Goal: Task Accomplishment & Management: Manage account settings

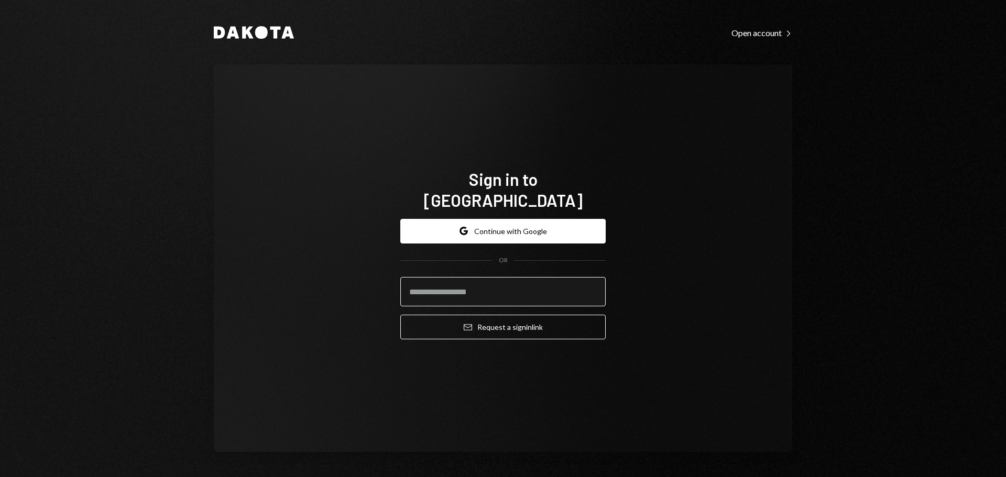
click at [494, 288] on input "email" at bounding box center [502, 291] width 205 height 29
drag, startPoint x: 753, startPoint y: 294, endPoint x: 752, endPoint y: 302, distance: 7.9
click at [753, 294] on div "Sign in to Dakota Google Continue with Google OR Email Request a sign in link" at bounding box center [503, 258] width 579 height 388
click at [290, 154] on div "Sign in to Dakota Google Continue with Google OR Email Request a sign in link" at bounding box center [503, 258] width 579 height 388
click at [452, 290] on input "email" at bounding box center [502, 291] width 205 height 29
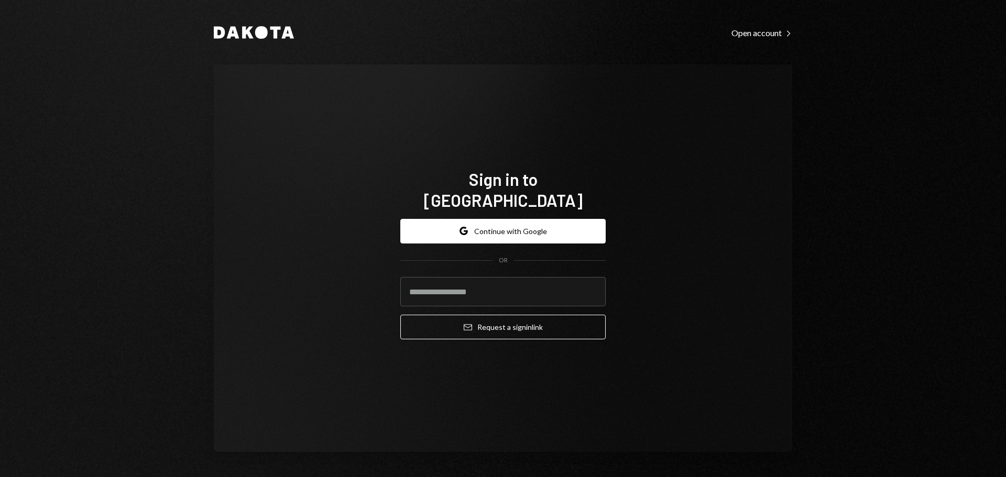
type input "**********"
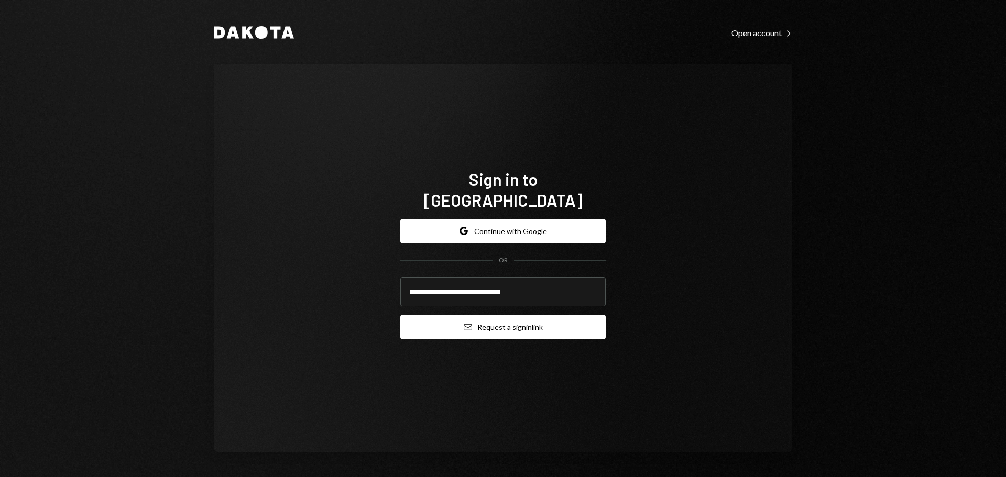
click at [478, 315] on button "Email Request a sign in link" at bounding box center [502, 327] width 205 height 25
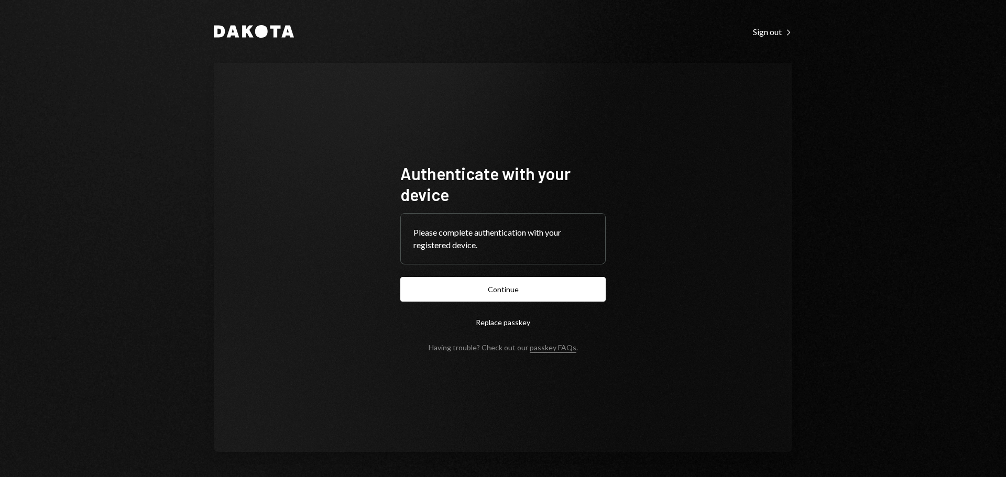
click at [557, 287] on button "Continue" at bounding box center [502, 289] width 205 height 25
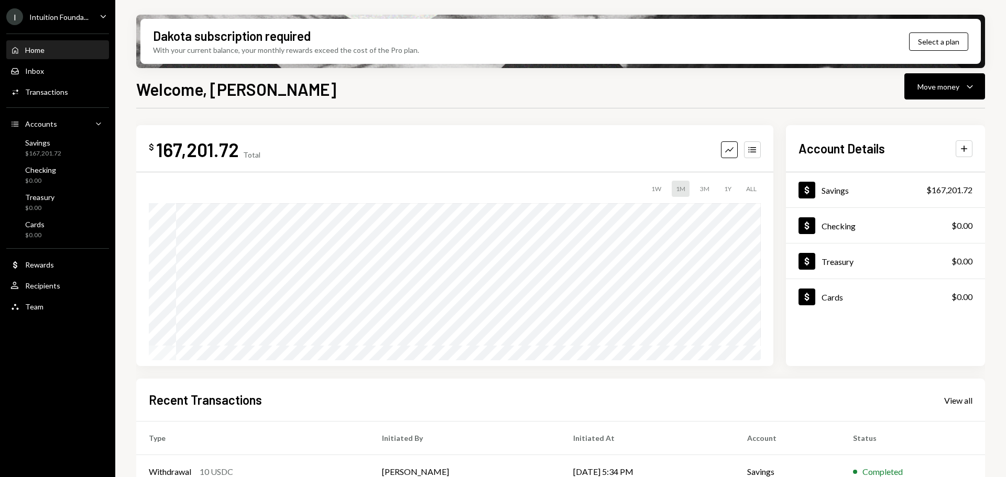
click at [57, 17] on div "Intuition Founda..." at bounding box center [58, 17] width 59 height 9
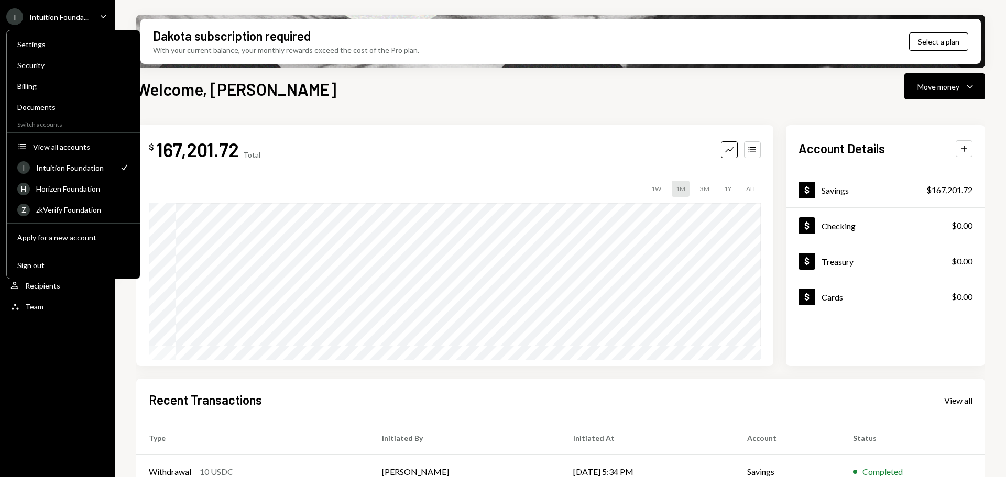
click at [267, 140] on div "$ 167,201.72 Total Graph Accounts" at bounding box center [455, 150] width 612 height 24
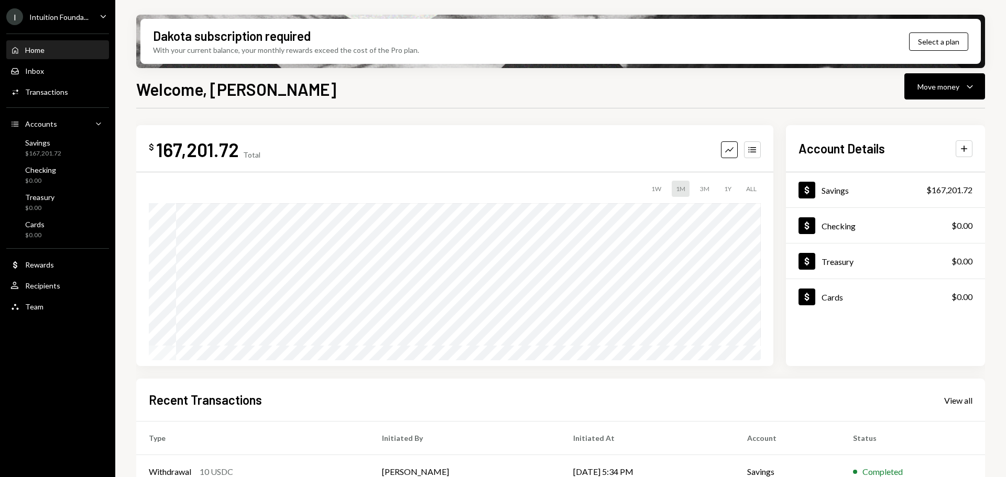
click at [57, 25] on div "I Intuition Founda..." at bounding box center [47, 16] width 82 height 17
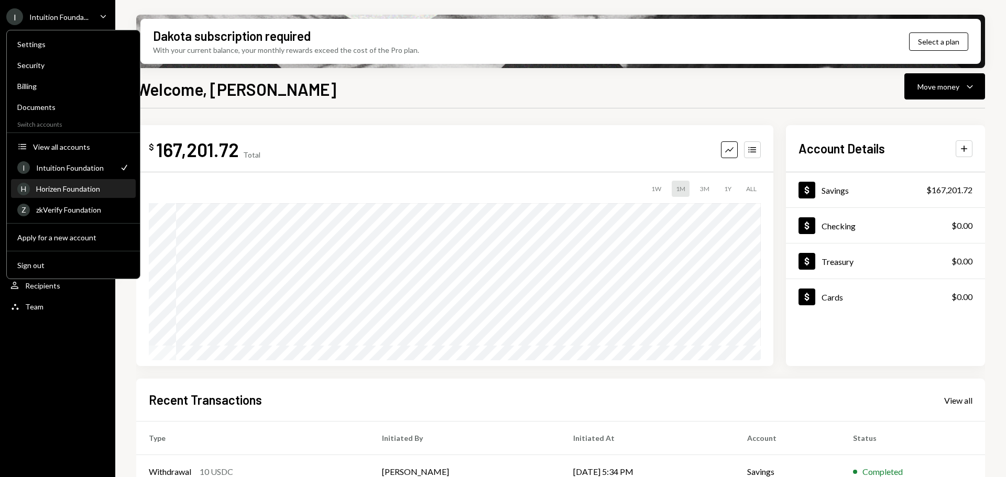
click at [78, 193] on div "H Horizen Foundation" at bounding box center [73, 189] width 112 height 18
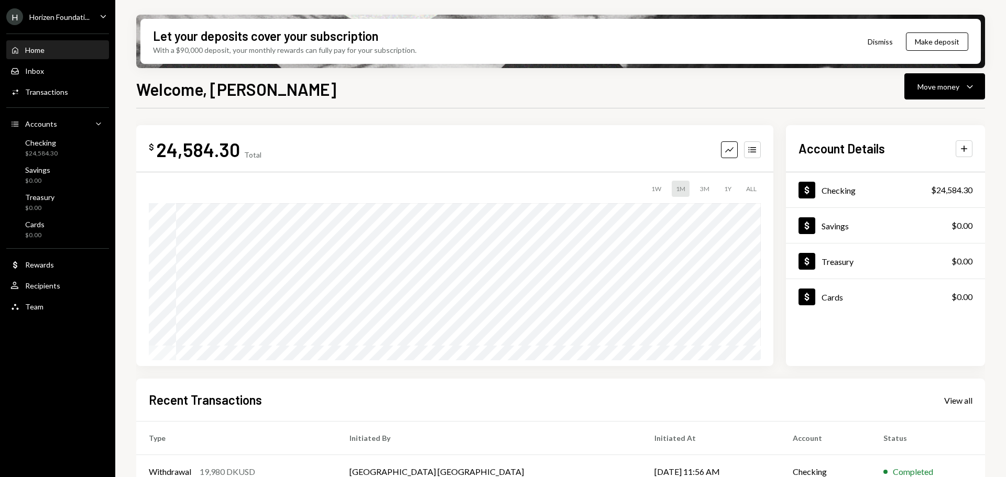
click at [78, 24] on div "H Horizen Foundati..." at bounding box center [47, 16] width 83 height 17
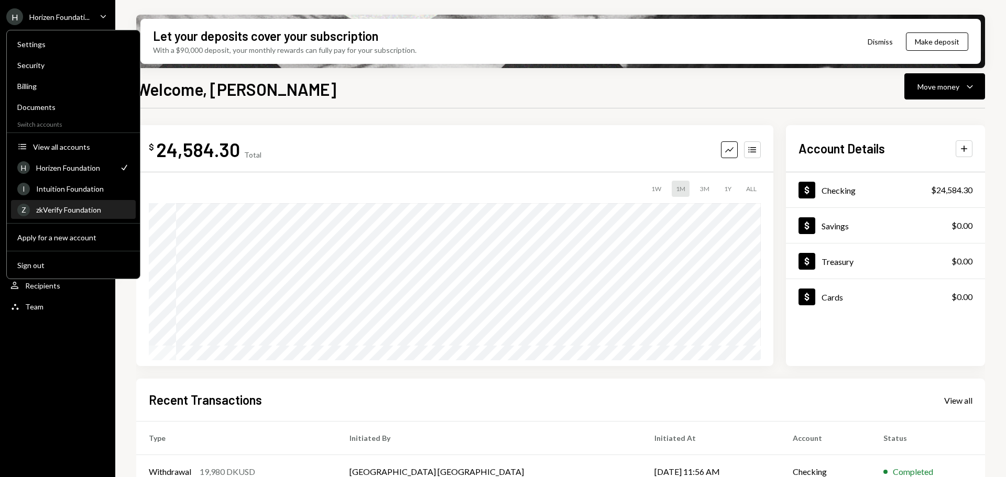
click at [55, 209] on div "zkVerify Foundation" at bounding box center [82, 209] width 93 height 9
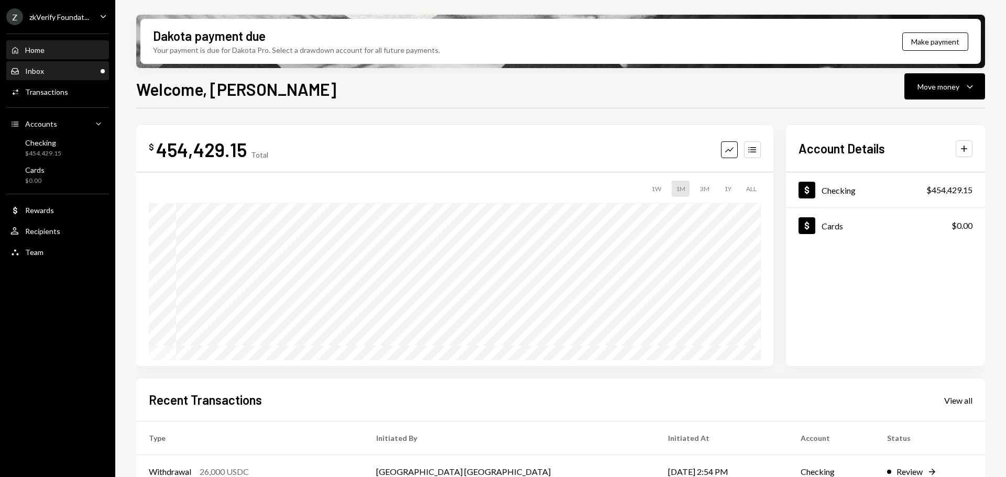
click at [35, 75] on div "Inbox" at bounding box center [34, 71] width 19 height 9
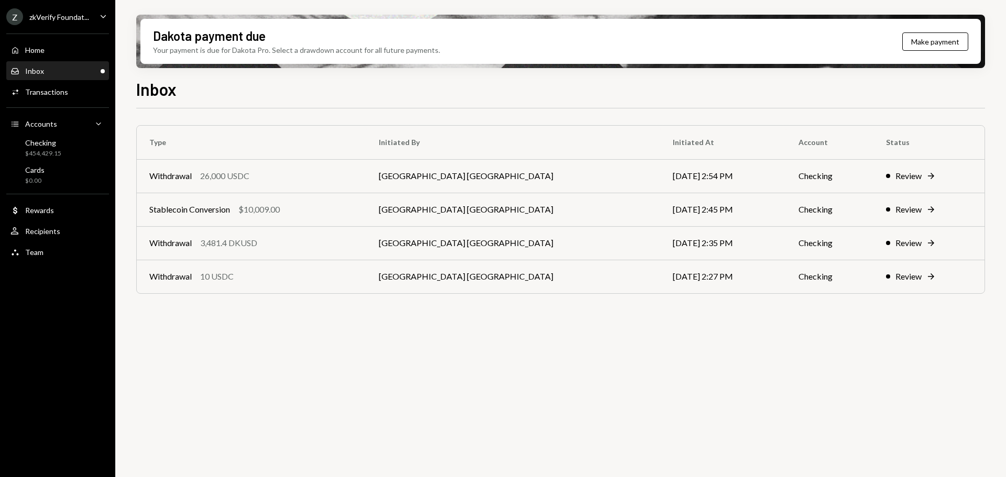
click at [85, 17] on div "zkVerify Foundat..." at bounding box center [59, 17] width 60 height 9
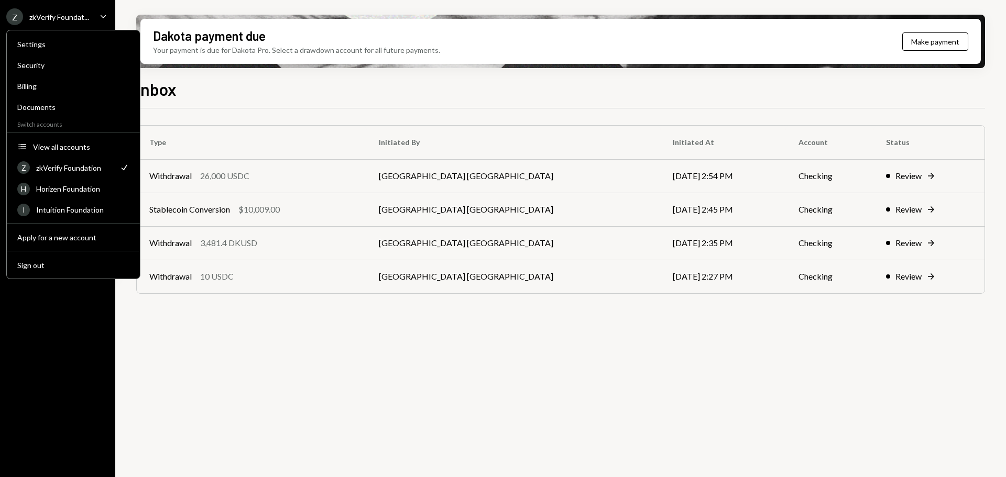
click at [85, 17] on div "zkVerify Foundat..." at bounding box center [59, 17] width 60 height 9
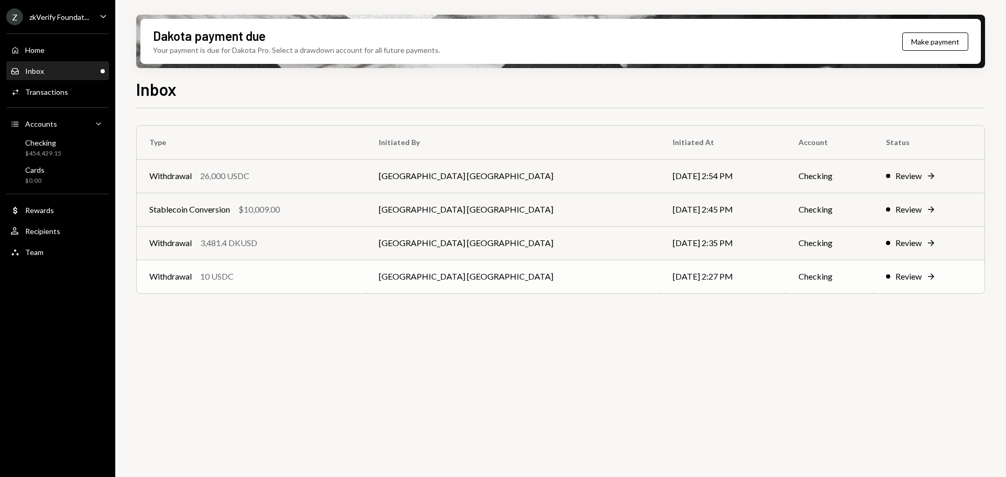
click at [179, 280] on div "Withdrawal" at bounding box center [170, 276] width 42 height 13
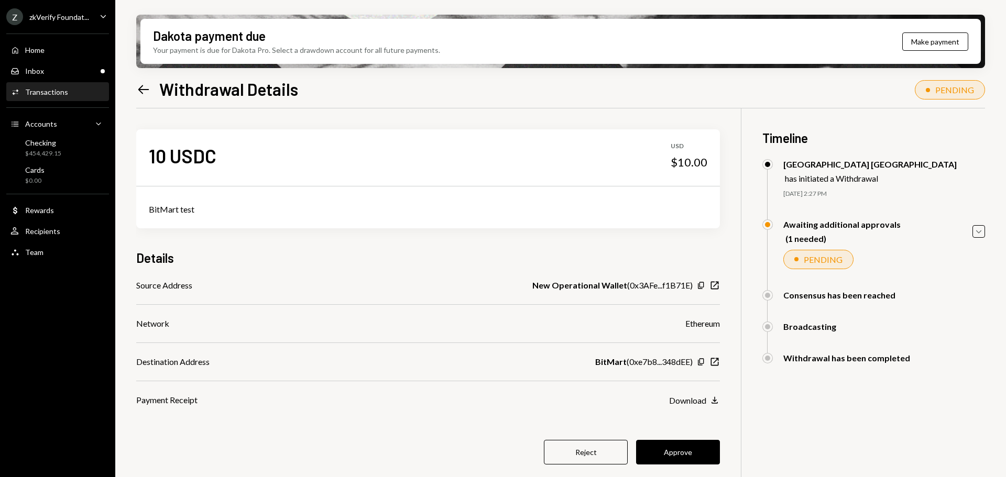
click at [671, 449] on button "Approve" at bounding box center [678, 452] width 84 height 25
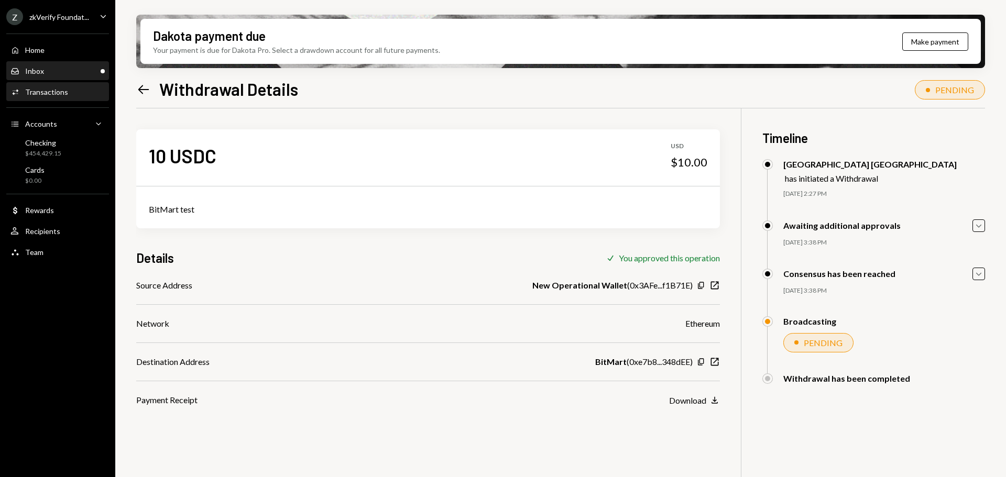
click at [7, 70] on link "Inbox Inbox" at bounding box center [57, 70] width 103 height 19
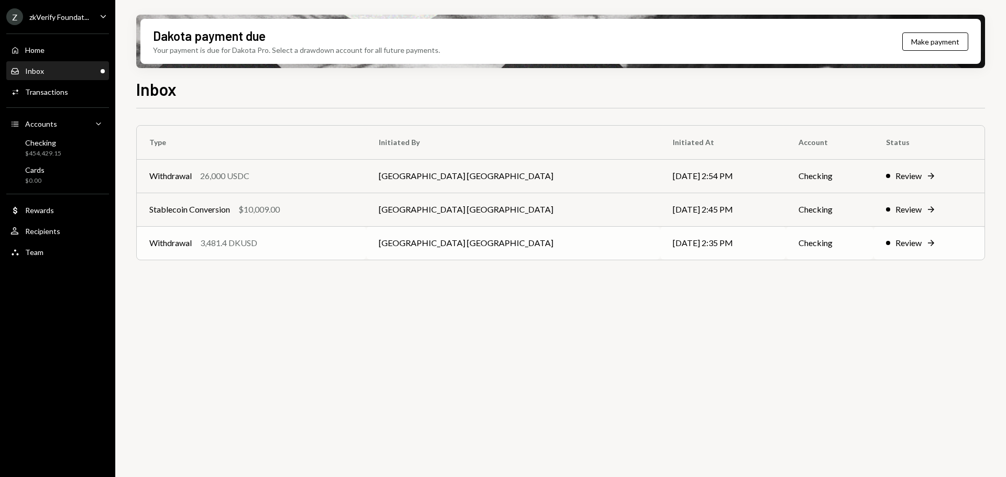
click at [297, 242] on div "Withdrawal 3,481.4 DKUSD" at bounding box center [251, 243] width 204 height 13
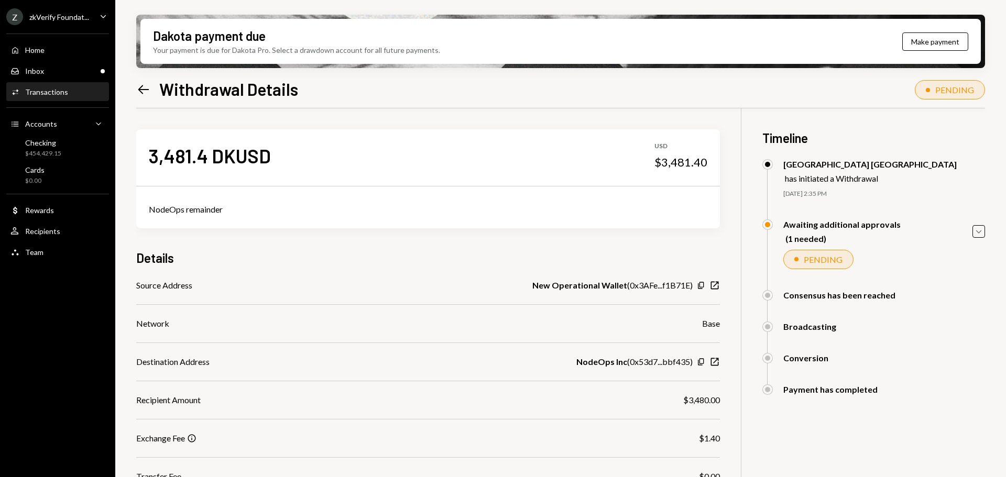
scroll to position [149, 0]
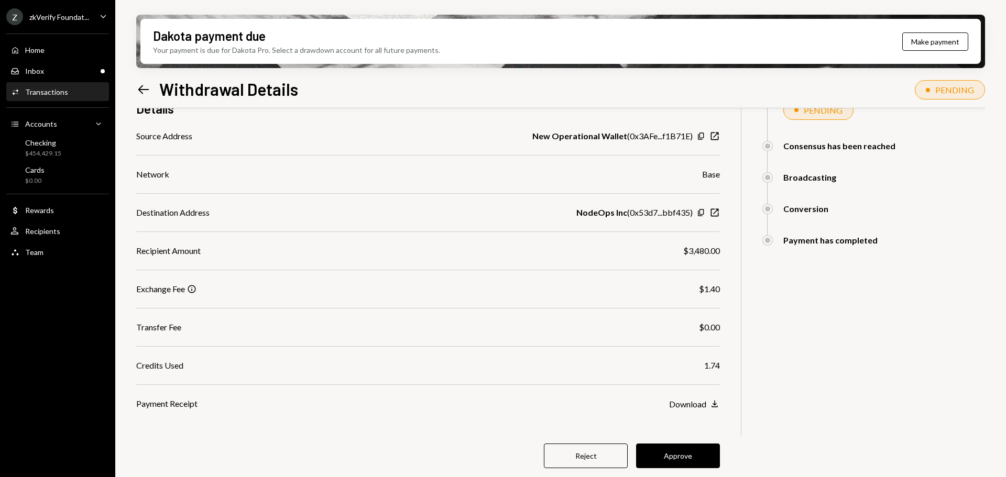
click at [694, 465] on button "Approve" at bounding box center [678, 456] width 84 height 25
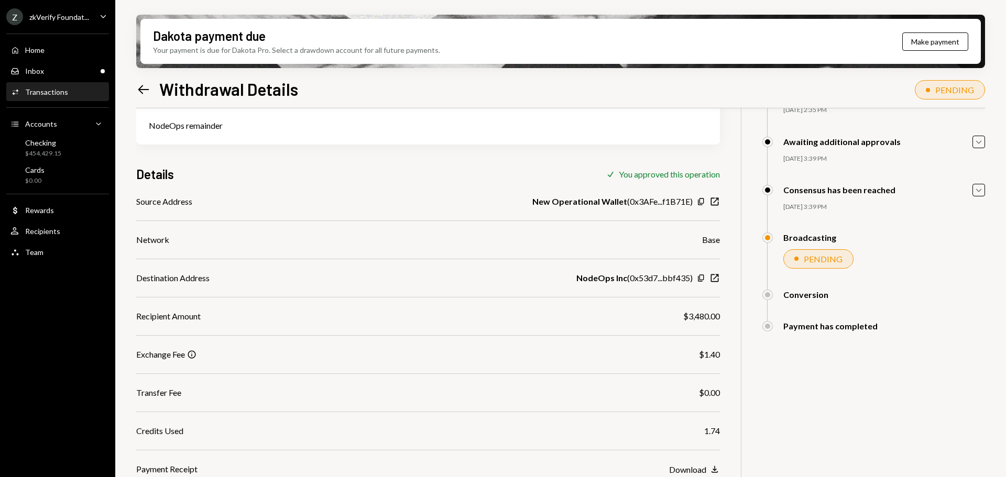
click at [66, 82] on link "Activities Transactions" at bounding box center [57, 91] width 103 height 19
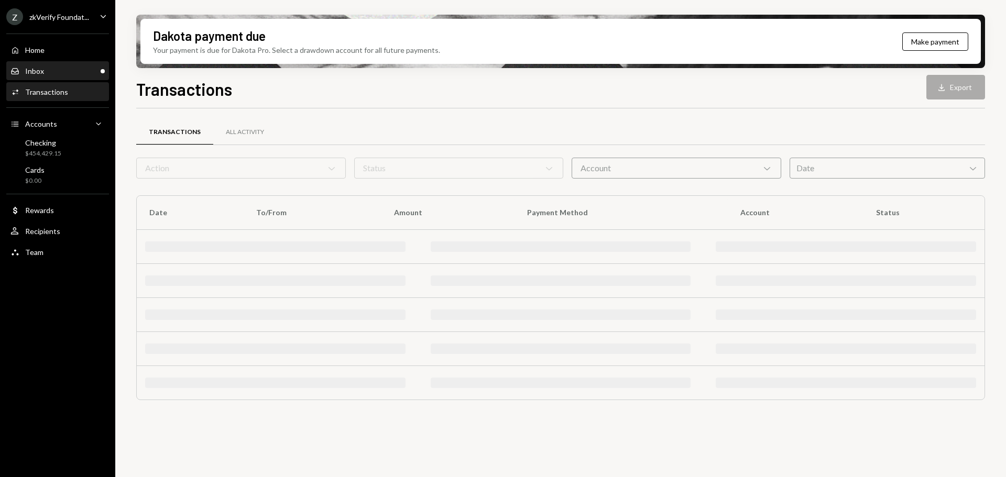
click at [63, 73] on div "Inbox Inbox" at bounding box center [57, 71] width 94 height 9
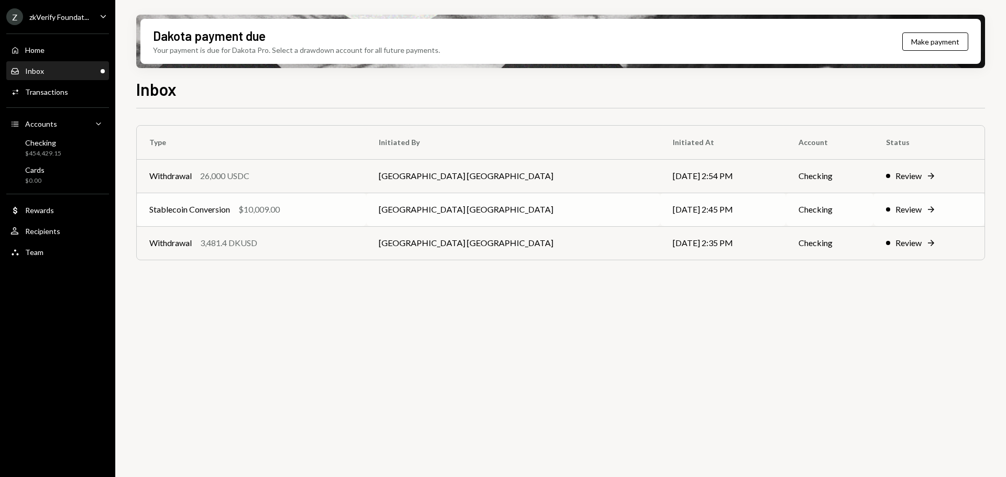
click at [351, 206] on div "Stablecoin Conversion $10,009.00" at bounding box center [251, 209] width 204 height 13
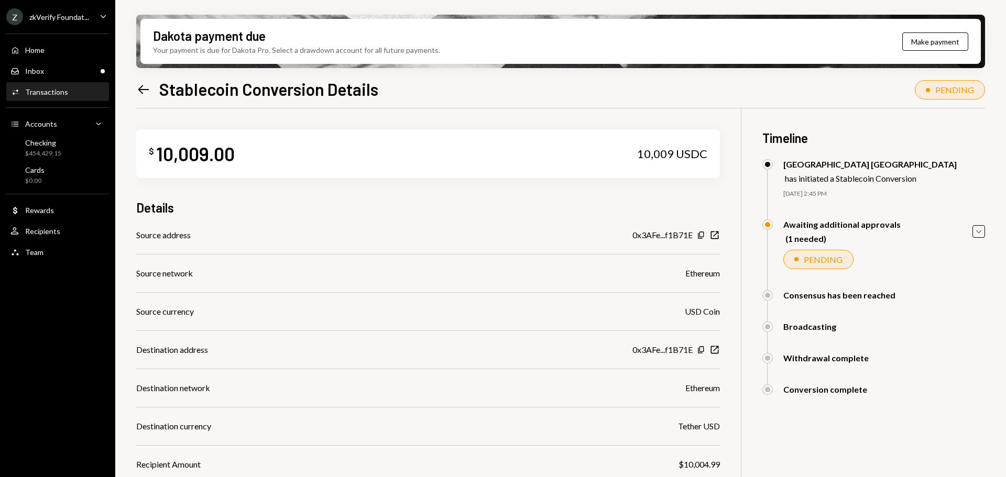
click at [117, 292] on div "Dakota payment due Your payment is due for Dakota Pro. Select a drawdown accoun…" at bounding box center [560, 238] width 891 height 477
click at [144, 82] on link "Left Arrow" at bounding box center [143, 89] width 15 height 16
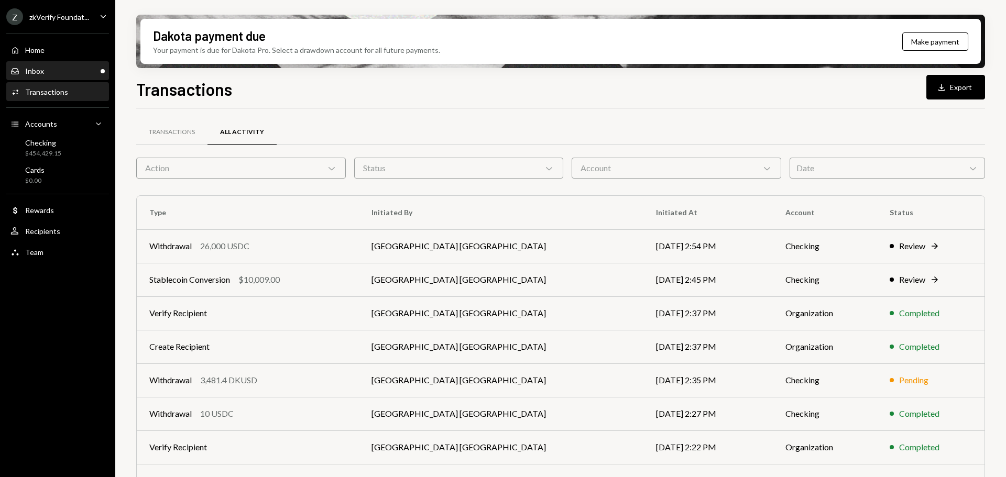
click at [57, 67] on div "Inbox Inbox" at bounding box center [57, 71] width 94 height 9
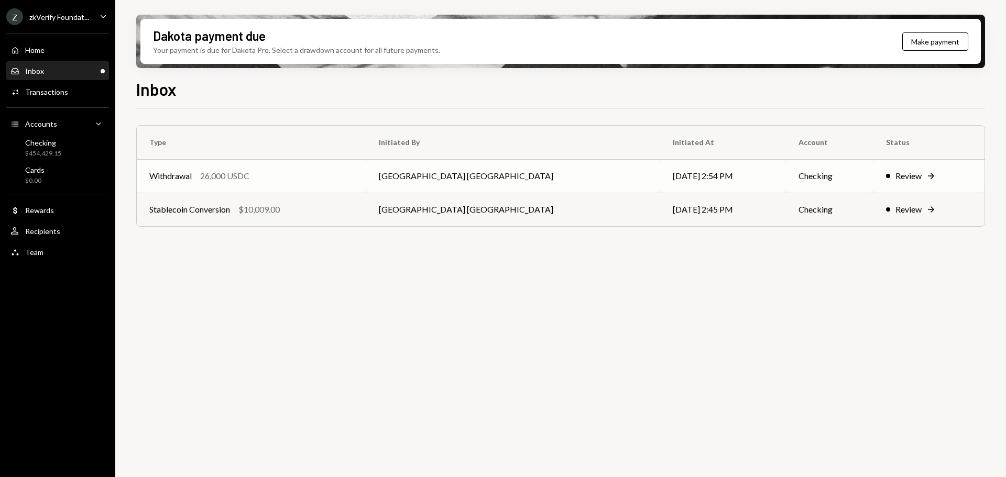
click at [286, 180] on div "Withdrawal 26,000 USDC" at bounding box center [251, 176] width 204 height 13
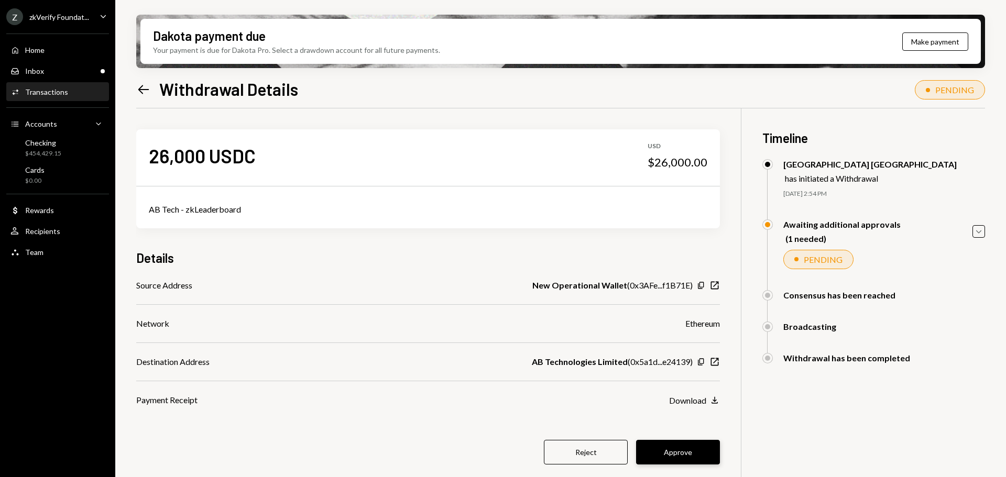
click at [685, 455] on button "Approve" at bounding box center [678, 452] width 84 height 25
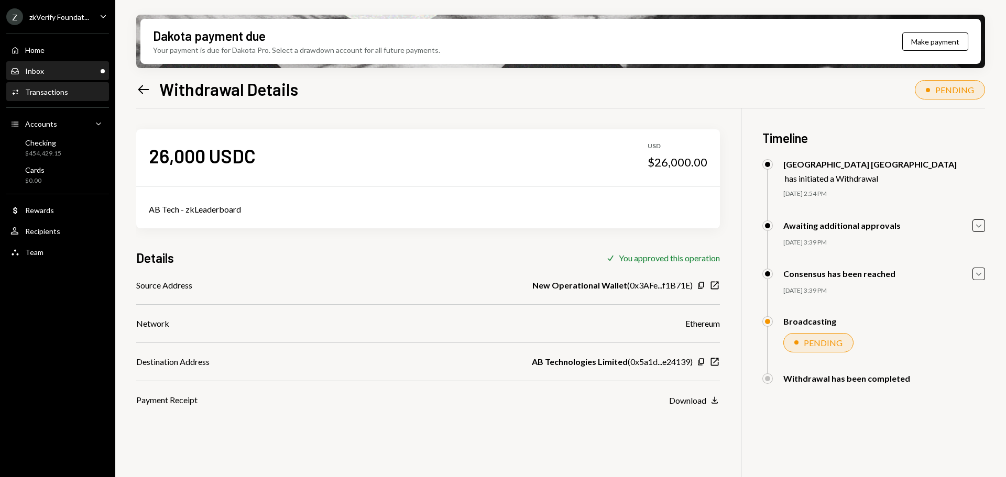
click at [37, 74] on div "Inbox" at bounding box center [34, 71] width 19 height 9
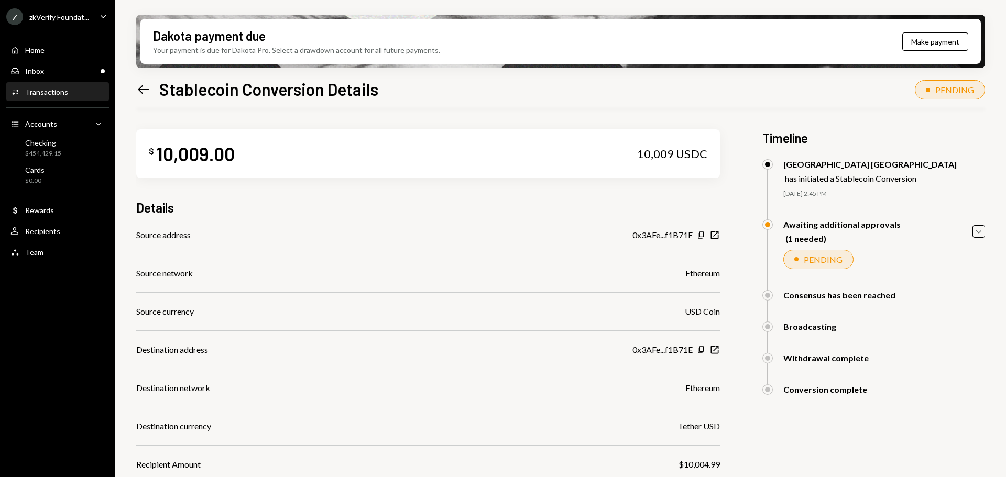
scroll to position [137, 0]
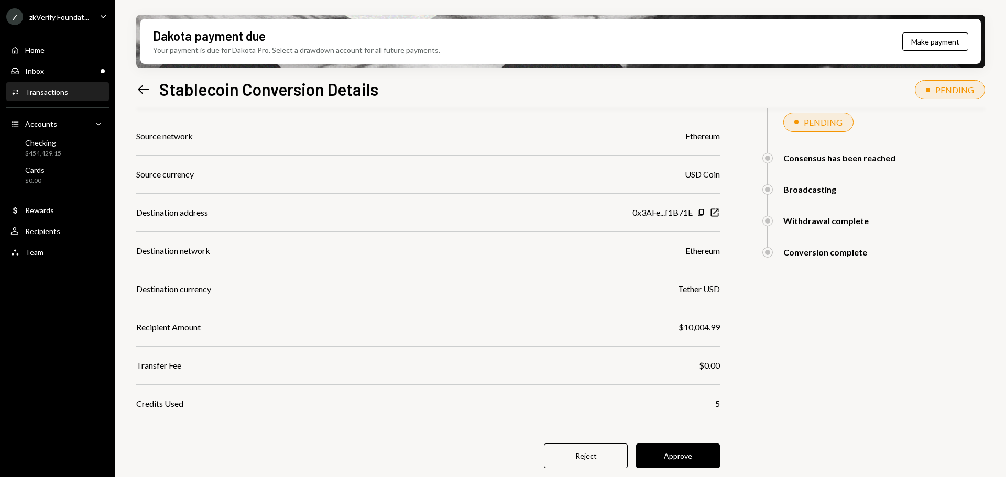
click at [138, 88] on icon "Left Arrow" at bounding box center [143, 89] width 15 height 15
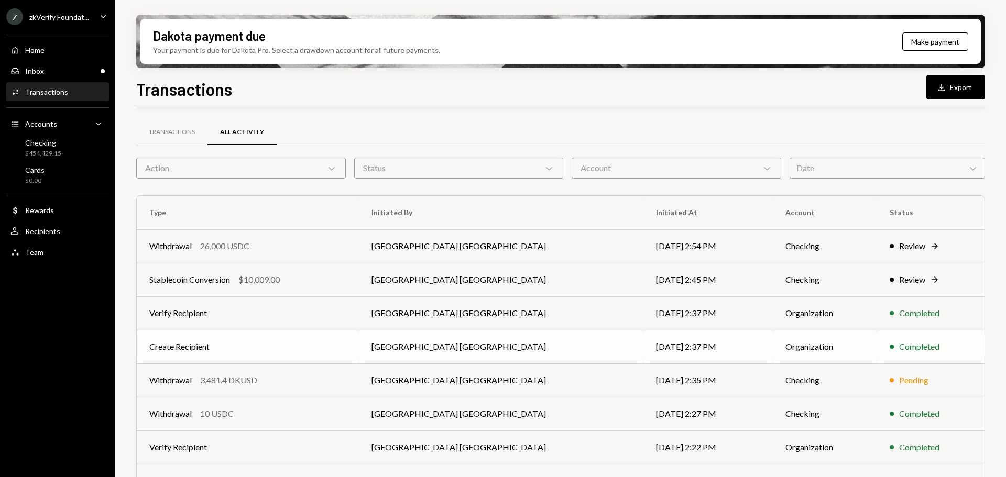
scroll to position [119, 0]
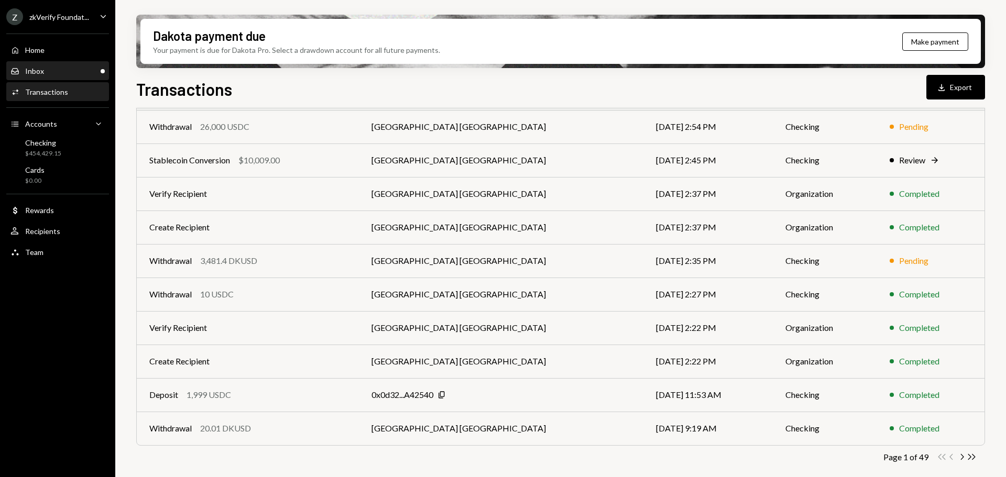
click at [63, 70] on div "Inbox Inbox" at bounding box center [57, 71] width 94 height 9
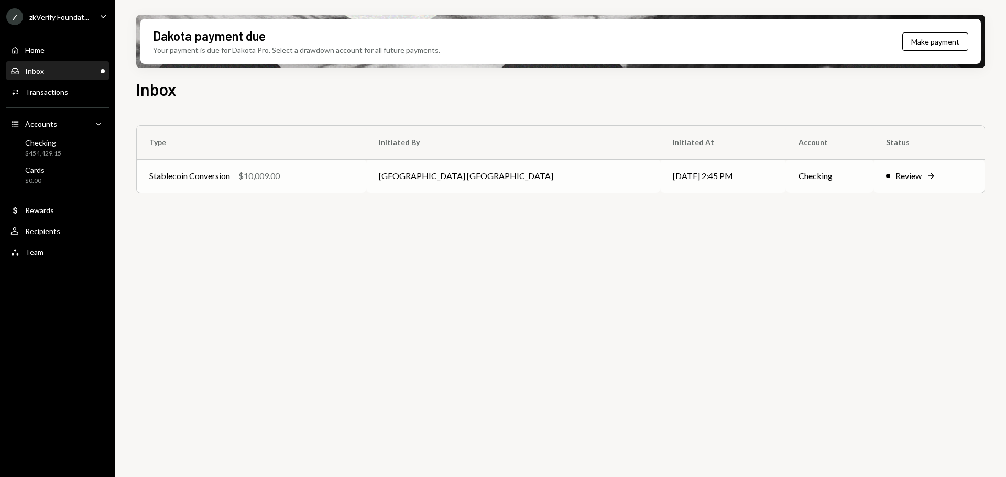
click at [310, 185] on td "Stablecoin Conversion $10,009.00" at bounding box center [252, 176] width 230 height 34
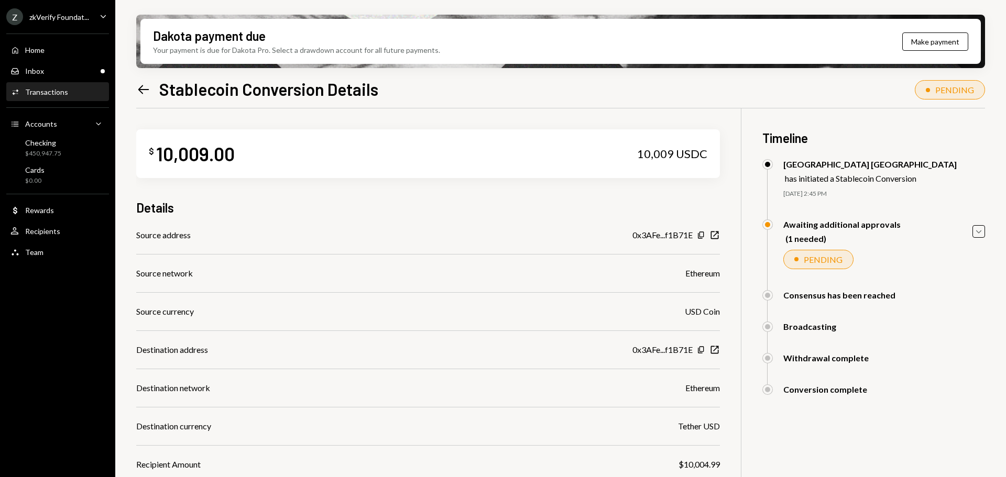
scroll to position [137, 0]
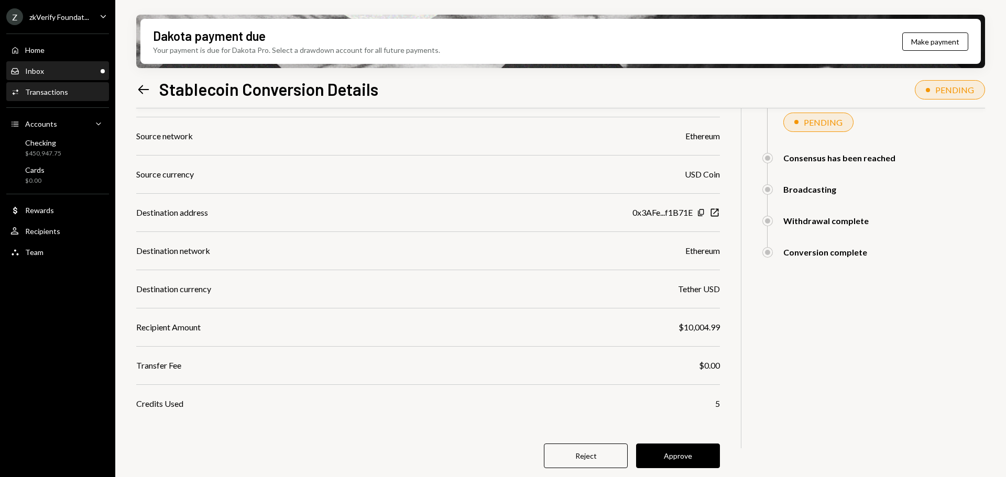
click at [58, 78] on div "Inbox Inbox" at bounding box center [57, 71] width 94 height 18
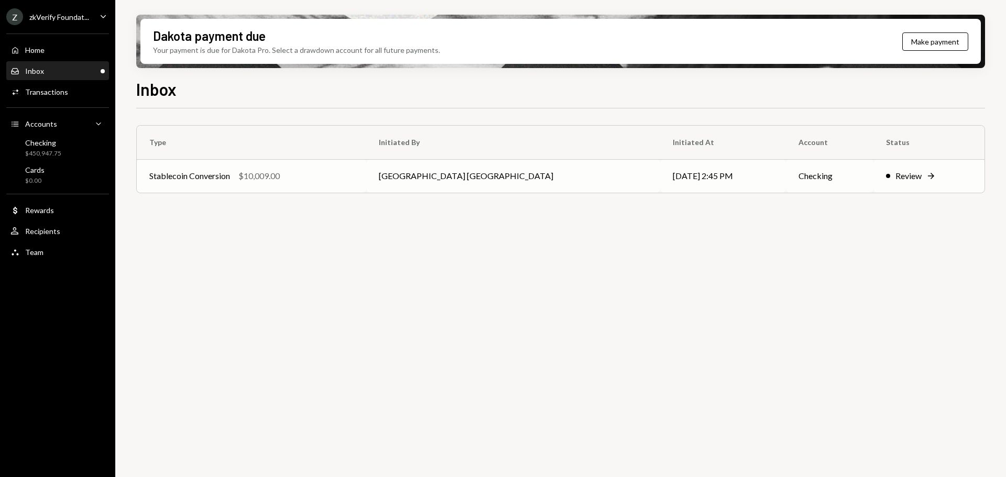
click at [311, 177] on div "Stablecoin Conversion $10,009.00" at bounding box center [251, 176] width 204 height 13
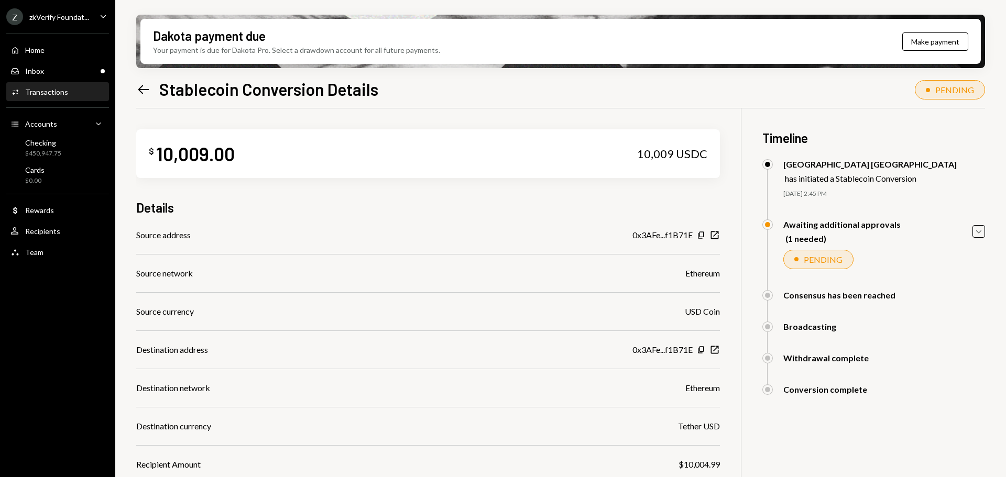
scroll to position [137, 0]
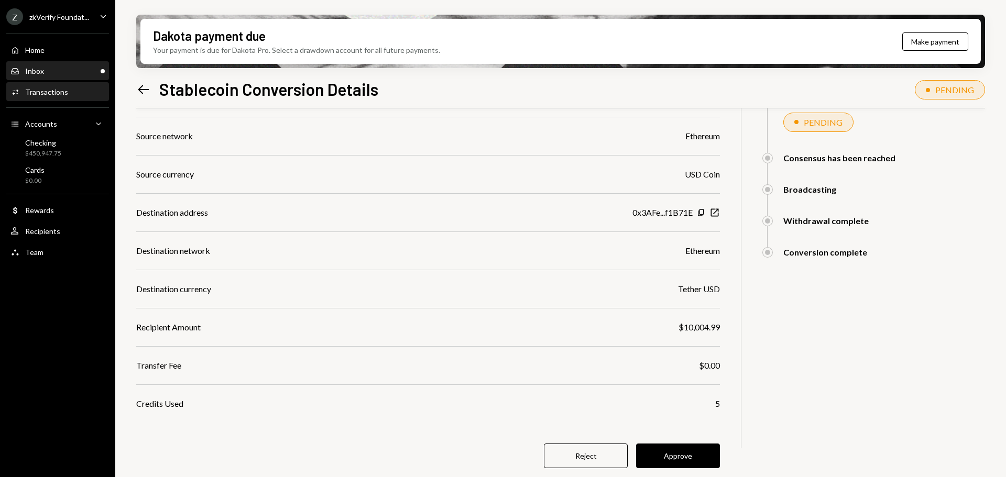
click at [75, 74] on div "Inbox Inbox" at bounding box center [57, 71] width 94 height 9
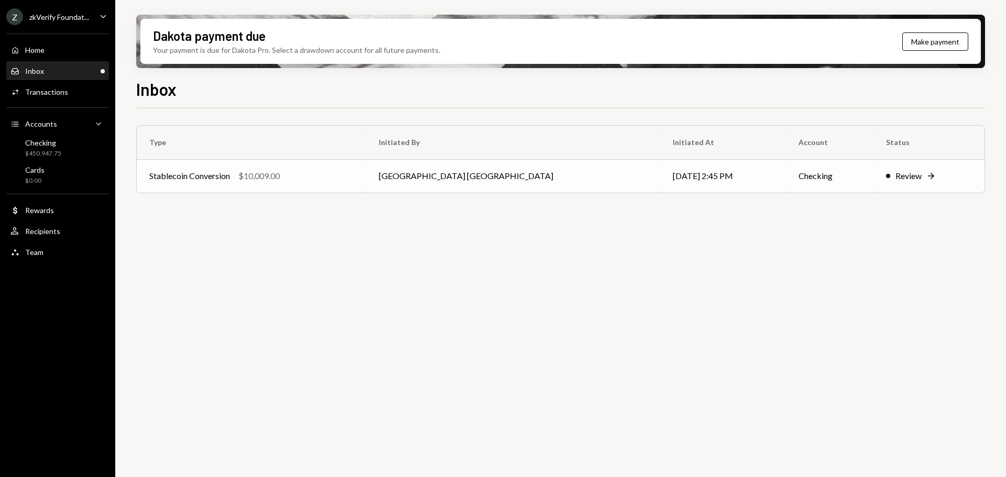
click at [495, 179] on td "Savannah Netherlands" at bounding box center [513, 176] width 294 height 34
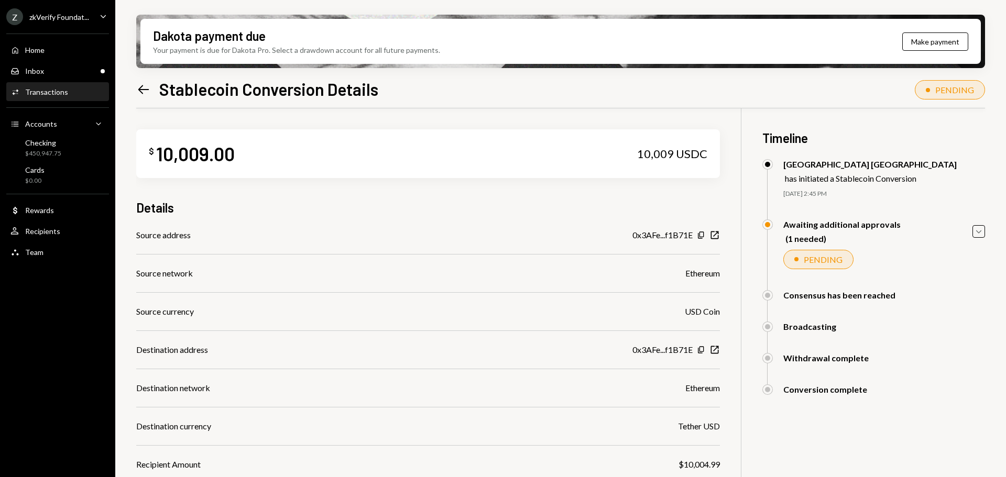
scroll to position [137, 0]
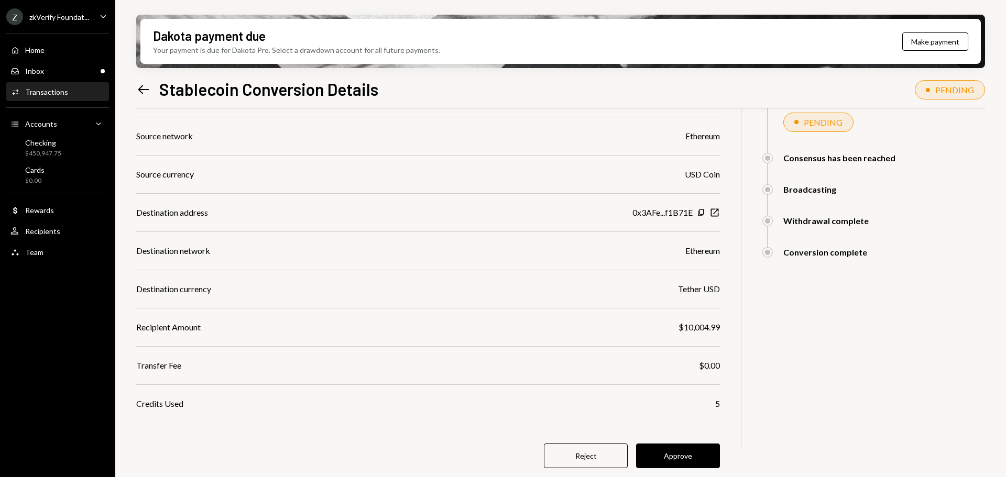
drag, startPoint x: 716, startPoint y: 453, endPoint x: 711, endPoint y: 451, distance: 6.1
click at [714, 452] on button "Approve" at bounding box center [678, 456] width 84 height 25
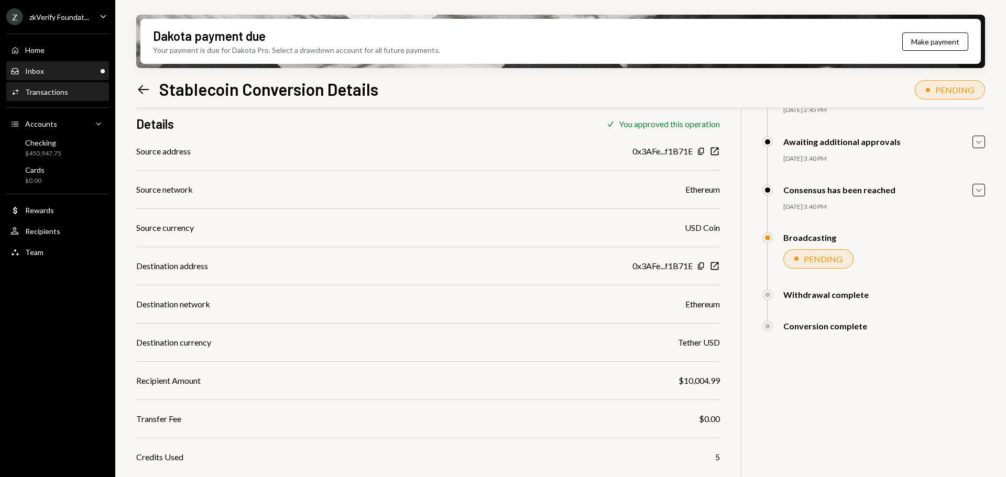
click at [53, 76] on div "Inbox Inbox" at bounding box center [57, 71] width 94 height 18
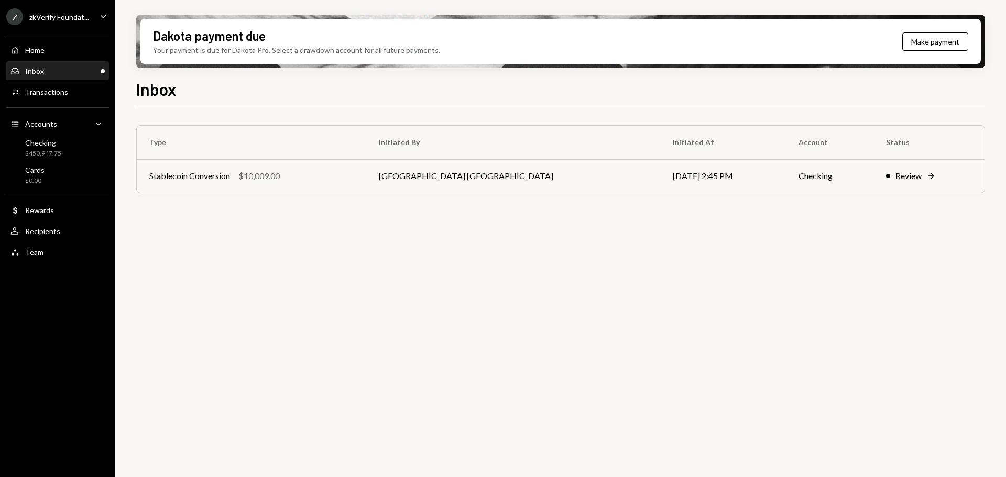
click at [372, 196] on div "Type Initiated By Initiated At Account Status Stablecoin Conversion $10,009.00 …" at bounding box center [560, 169] width 849 height 89
click at [364, 183] on td "Stablecoin Conversion $10,009.00" at bounding box center [252, 176] width 230 height 34
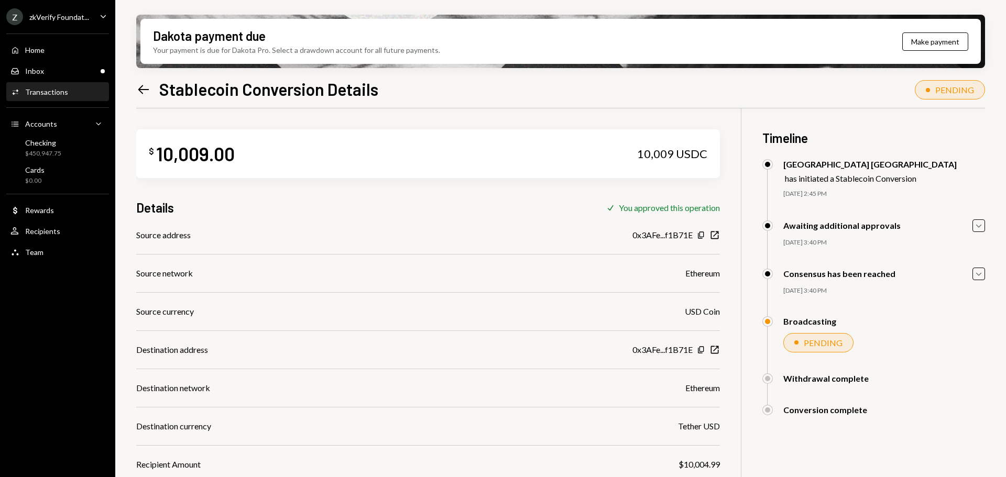
scroll to position [84, 0]
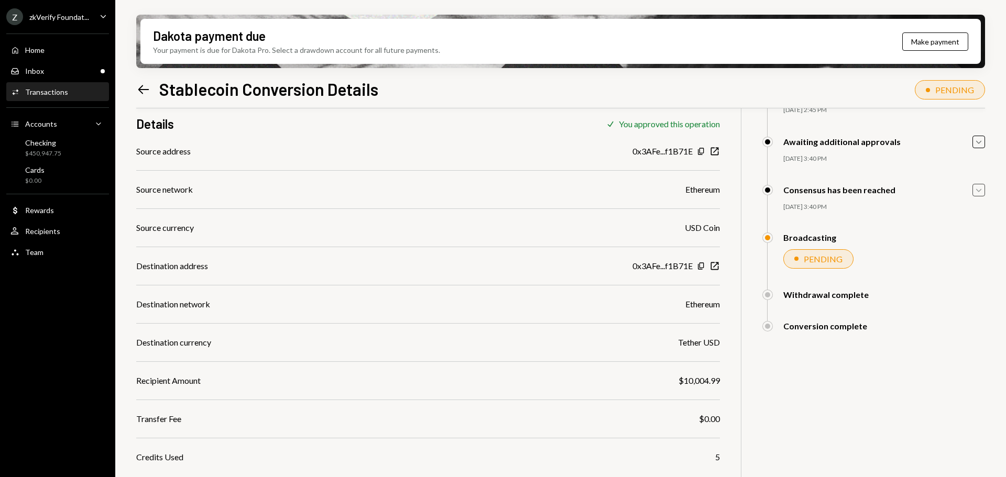
click at [982, 188] on icon "Caret Down" at bounding box center [979, 190] width 12 height 12
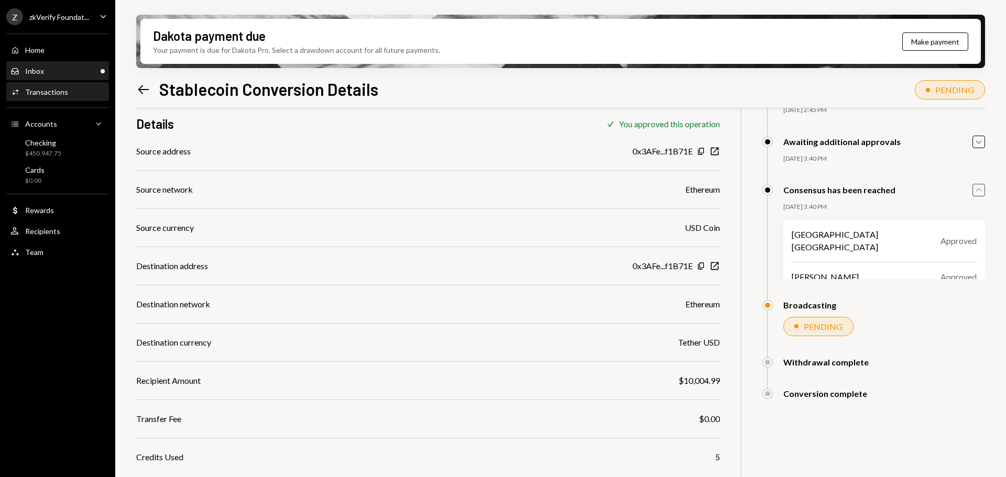
click at [61, 72] on div "Inbox Inbox" at bounding box center [57, 71] width 94 height 9
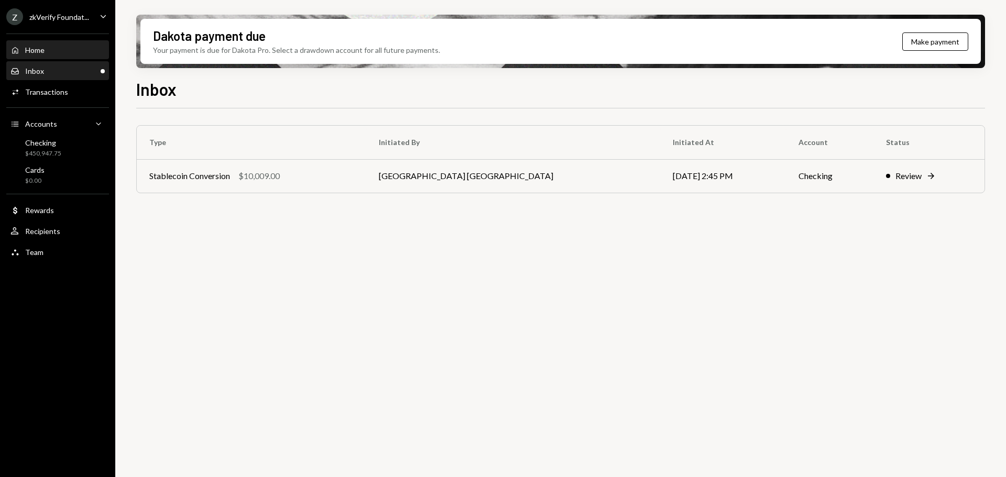
click at [57, 58] on div "Home Home" at bounding box center [57, 50] width 94 height 18
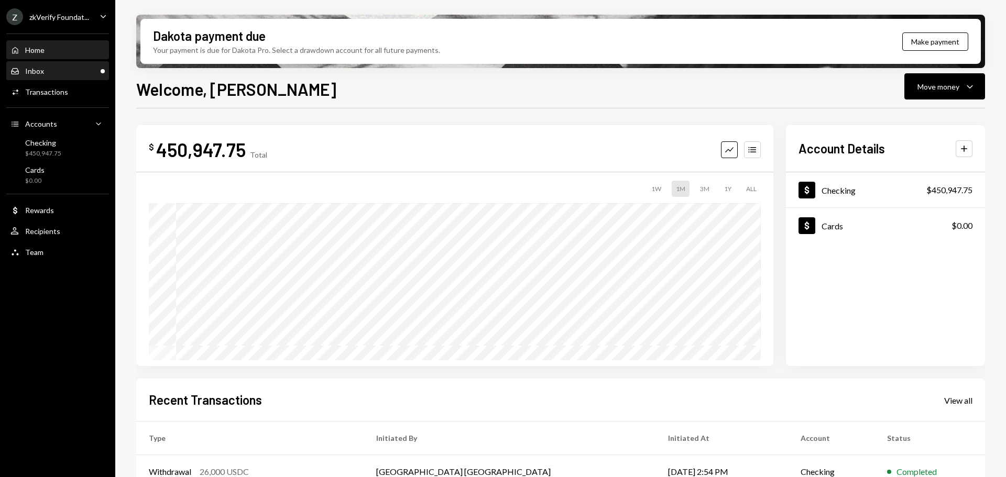
click at [71, 73] on div "Inbox Inbox" at bounding box center [57, 71] width 94 height 9
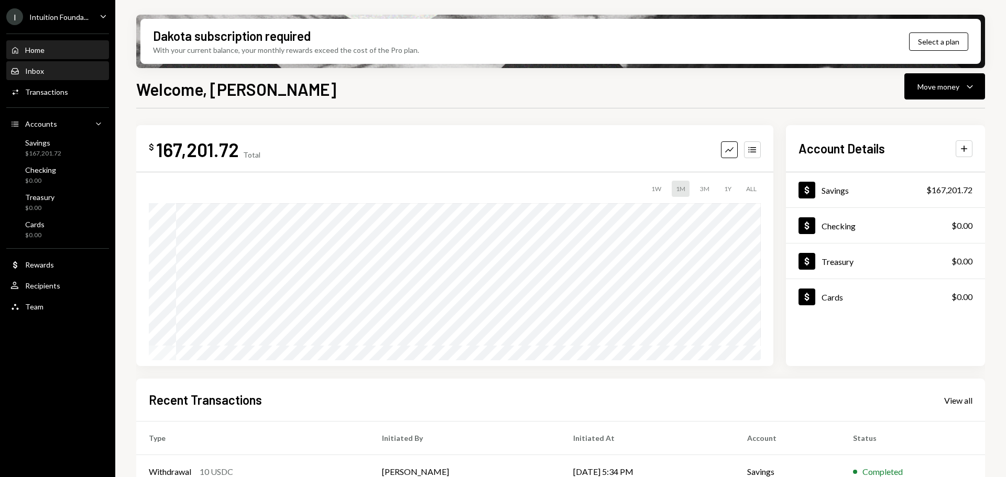
click at [68, 69] on div "Inbox Inbox" at bounding box center [57, 71] width 94 height 9
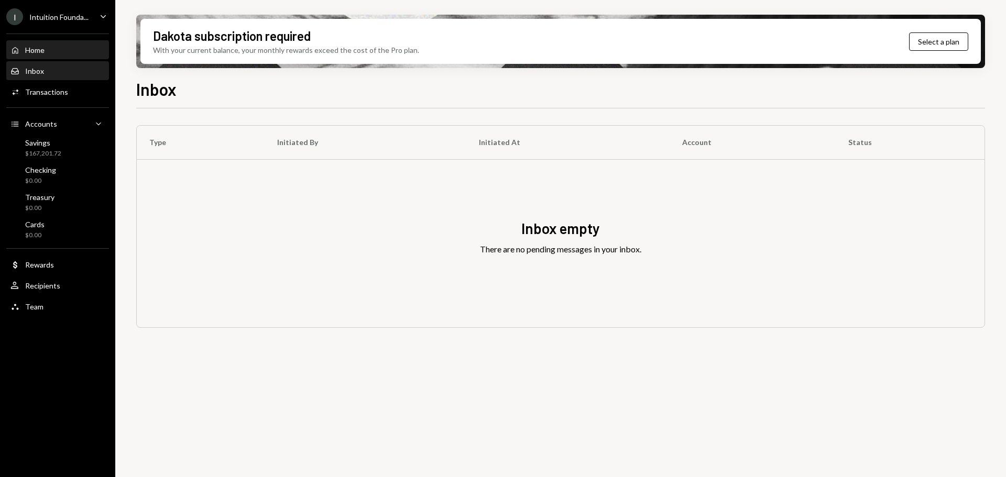
click at [73, 53] on div "Home Home" at bounding box center [57, 50] width 94 height 9
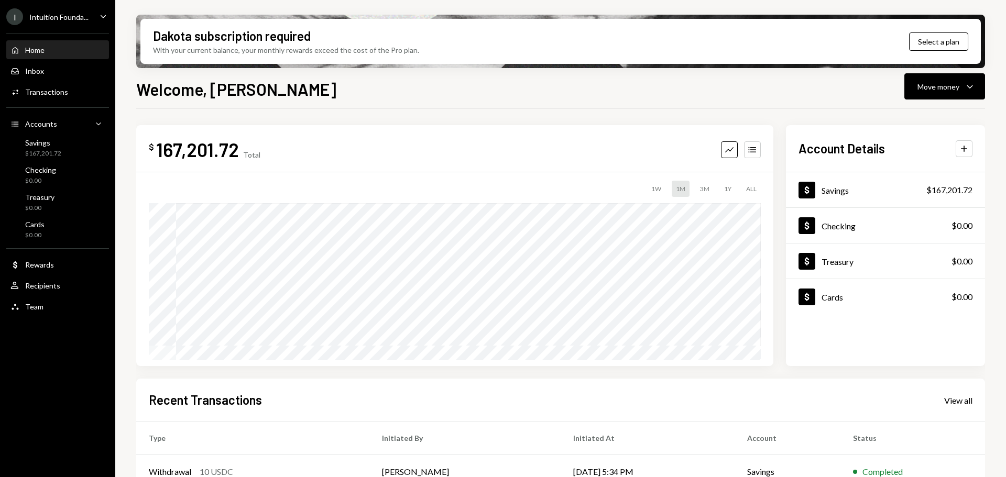
click at [96, 19] on div "I Intuition Founda... Caret Down" at bounding box center [57, 16] width 115 height 17
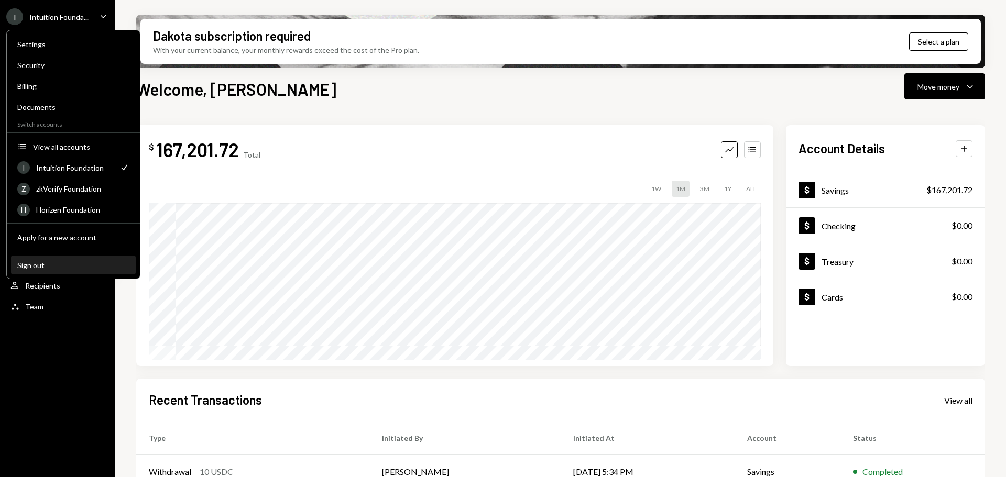
click at [68, 258] on button "Sign out" at bounding box center [73, 265] width 125 height 19
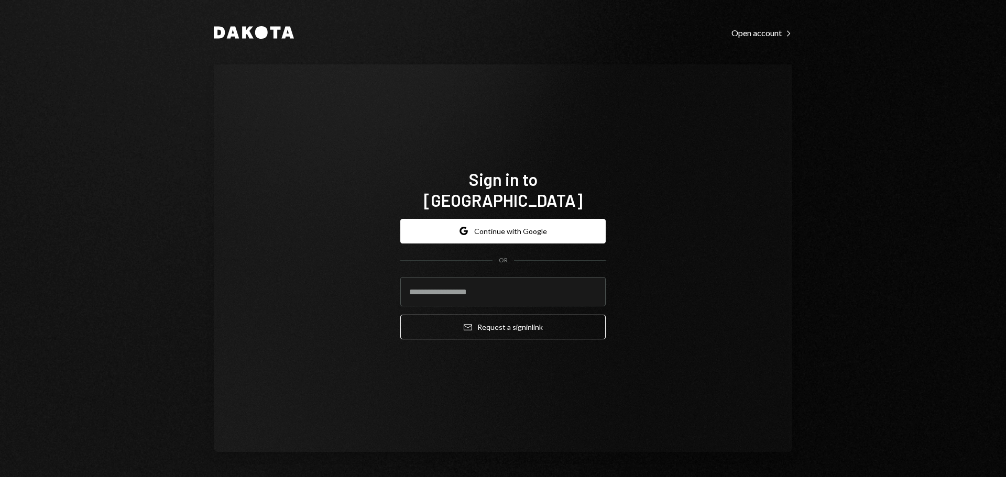
type input "**********"
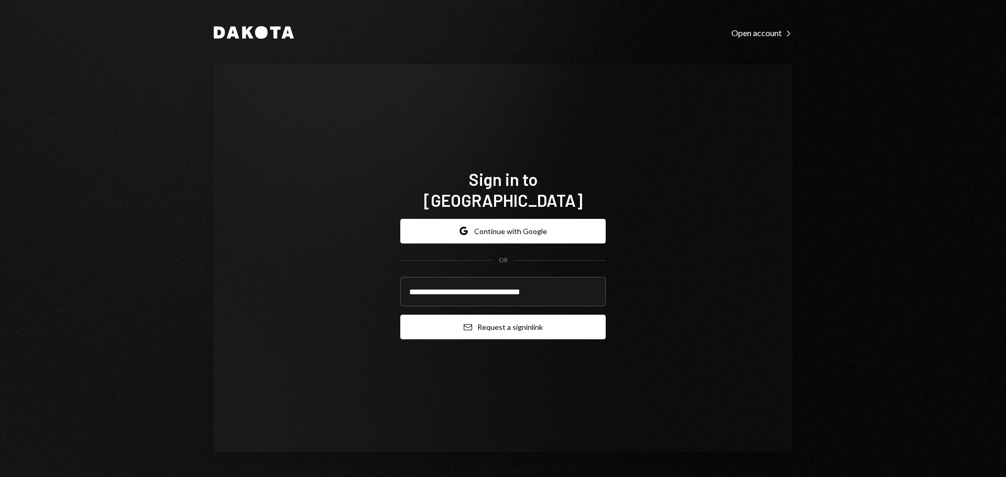
click at [542, 319] on button "Email Request a sign in link" at bounding box center [502, 327] width 205 height 25
